Goal: Task Accomplishment & Management: Use online tool/utility

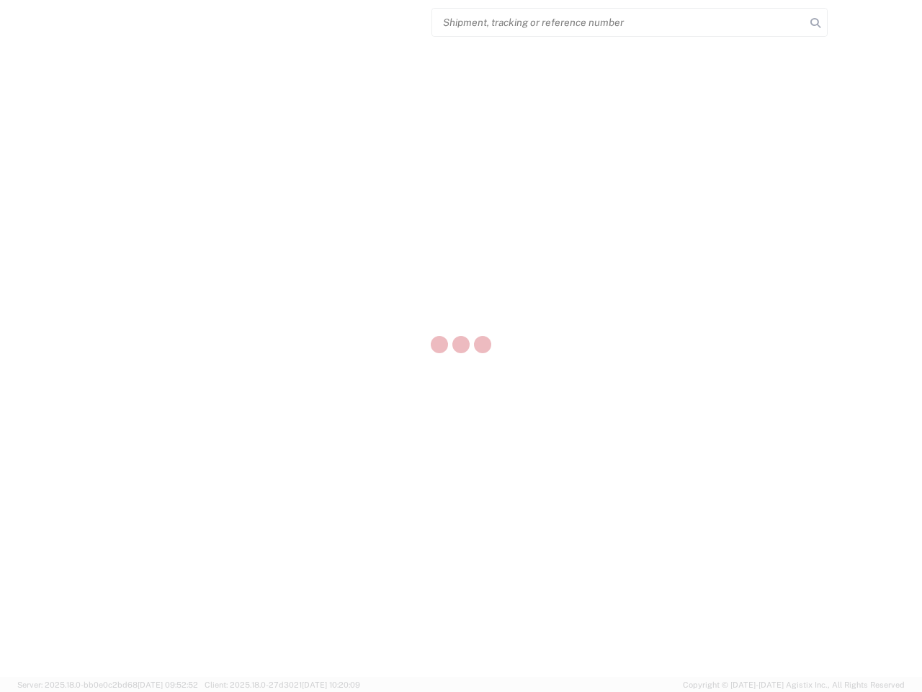
select select "US"
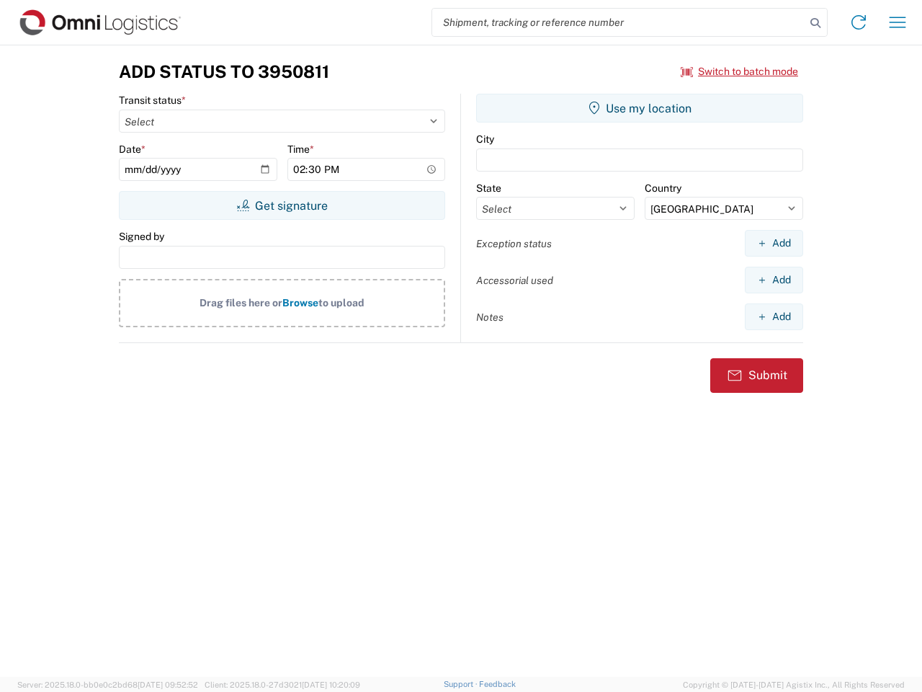
click at [619, 22] on input "search" at bounding box center [618, 22] width 373 height 27
click at [816, 23] on icon at bounding box center [816, 23] width 20 height 20
click at [859, 22] on icon at bounding box center [858, 22] width 23 height 23
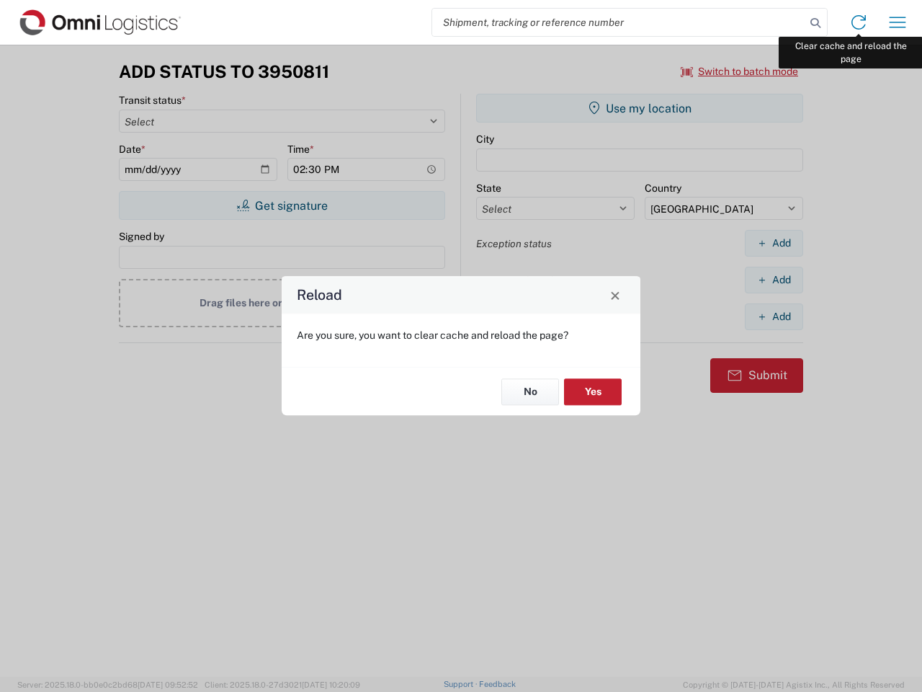
click at [898, 22] on div "Reload Are you sure, you want to clear cache and reload the page? No Yes" at bounding box center [461, 346] width 922 height 692
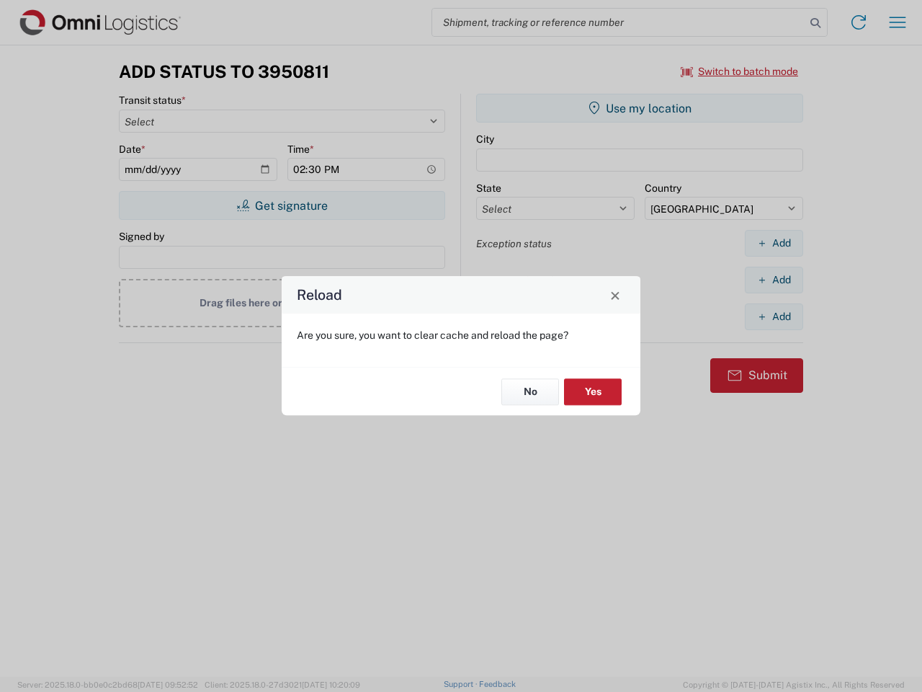
click at [740, 71] on div "Reload Are you sure, you want to clear cache and reload the page? No Yes" at bounding box center [461, 346] width 922 height 692
click at [282, 205] on div "Reload Are you sure, you want to clear cache and reload the page? No Yes" at bounding box center [461, 346] width 922 height 692
click at [640, 108] on div "Reload Are you sure, you want to clear cache and reload the page? No Yes" at bounding box center [461, 346] width 922 height 692
click at [774, 243] on div "Reload Are you sure, you want to clear cache and reload the page? No Yes" at bounding box center [461, 346] width 922 height 692
click at [774, 280] on div "Reload Are you sure, you want to clear cache and reload the page? No Yes" at bounding box center [461, 346] width 922 height 692
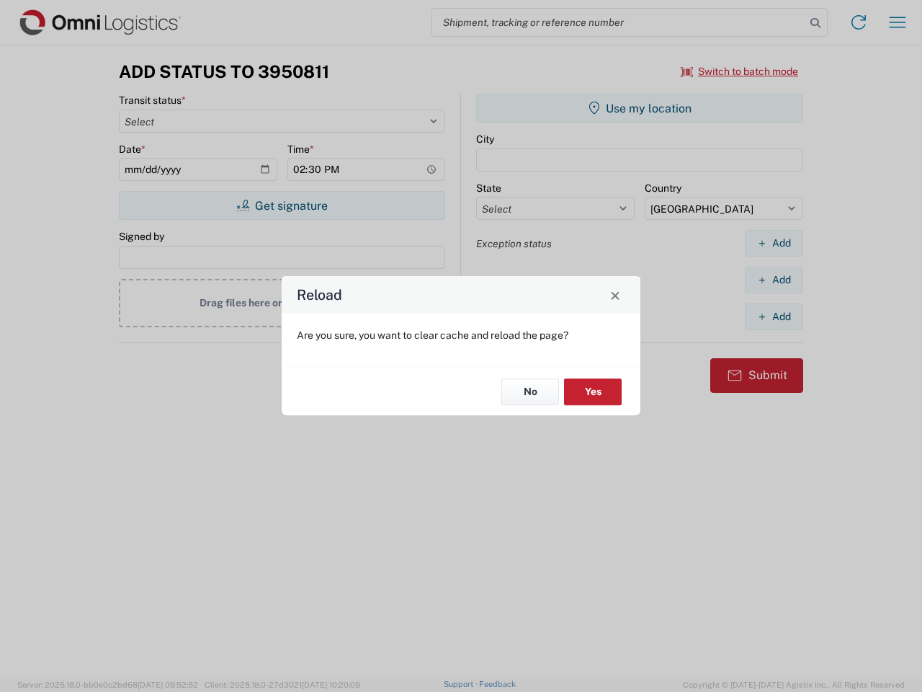
click at [774, 316] on div "Reload Are you sure, you want to clear cache and reload the page? No Yes" at bounding box center [461, 346] width 922 height 692
